Goal: Transaction & Acquisition: Purchase product/service

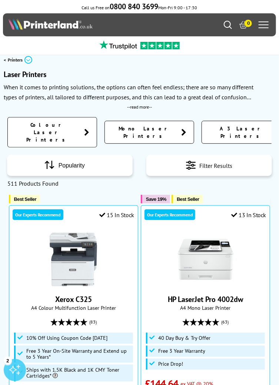
click at [211, 160] on span "Filter Results" at bounding box center [215, 165] width 33 height 10
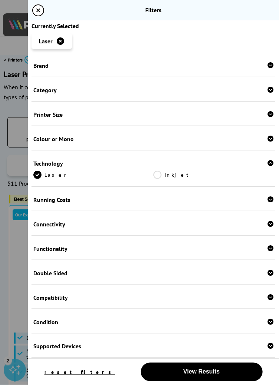
click at [187, 274] on div "Double Sided" at bounding box center [153, 272] width 240 height 7
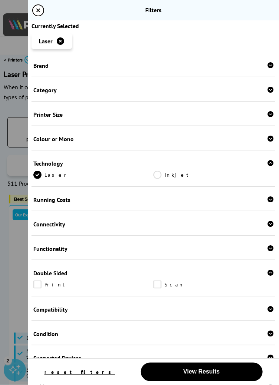
click at [44, 287] on link "Print" at bounding box center [93, 284] width 120 height 8
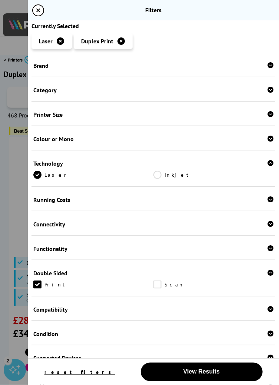
click at [160, 289] on link "Scan" at bounding box center [213, 284] width 120 height 8
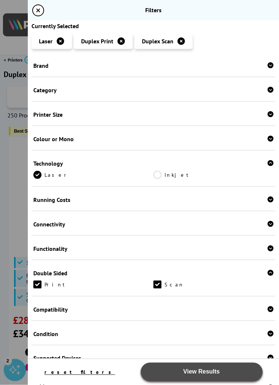
click at [211, 381] on button "View Results" at bounding box center [202, 372] width 122 height 19
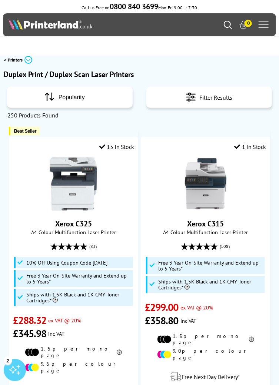
click at [93, 100] on select "Popularity Rating Price - Low to High Price - High to Low Running Costs - Low t…" at bounding box center [77, 97] width 37 height 6
select select "Price Ascending"
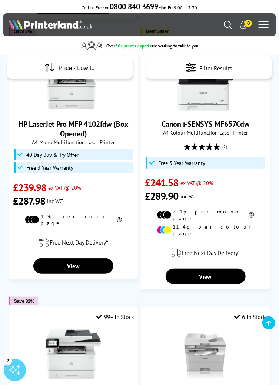
scroll to position [613, 0]
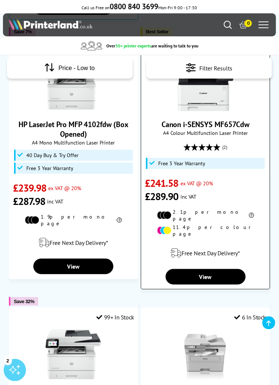
click at [228, 129] on span "A4 Colour Multifunction Laser Printer" at bounding box center [205, 132] width 121 height 7
